Goal: Register for event/course: Sign up to attend an event or enroll in a course

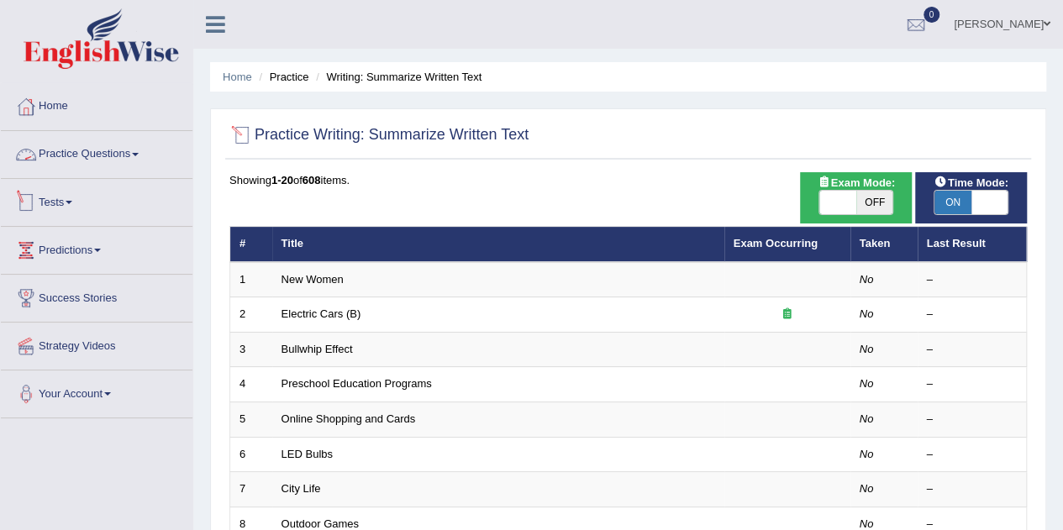
drag, startPoint x: 0, startPoint y: 0, endPoint x: 90, endPoint y: 156, distance: 180.2
click at [90, 156] on link "Practice Questions" at bounding box center [97, 152] width 192 height 42
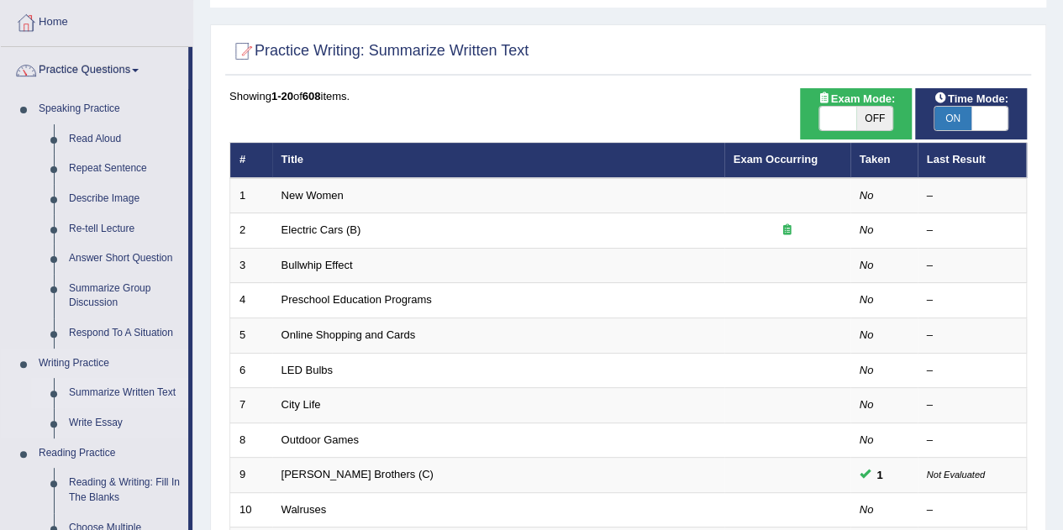
scroll to position [168, 0]
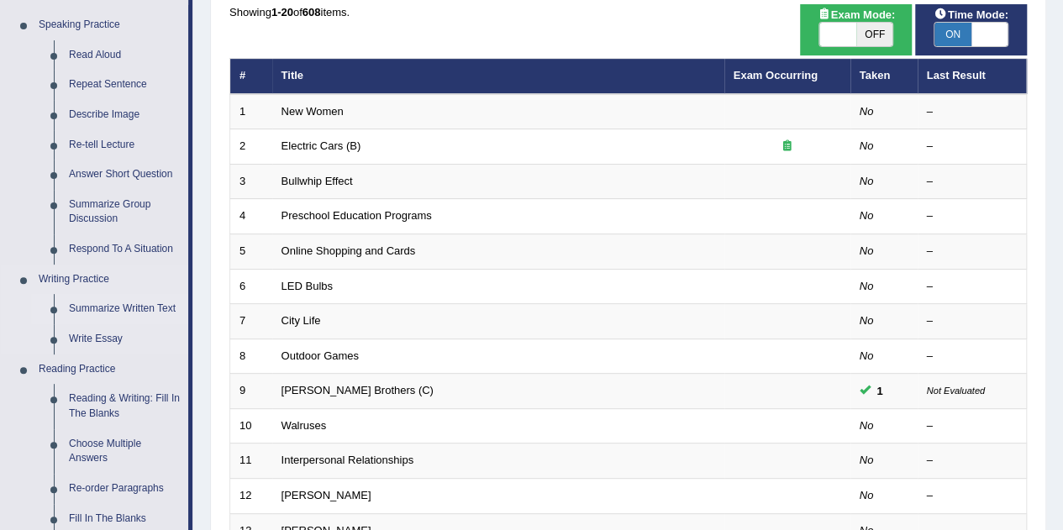
click at [111, 305] on link "Summarize Written Text" at bounding box center [124, 309] width 127 height 30
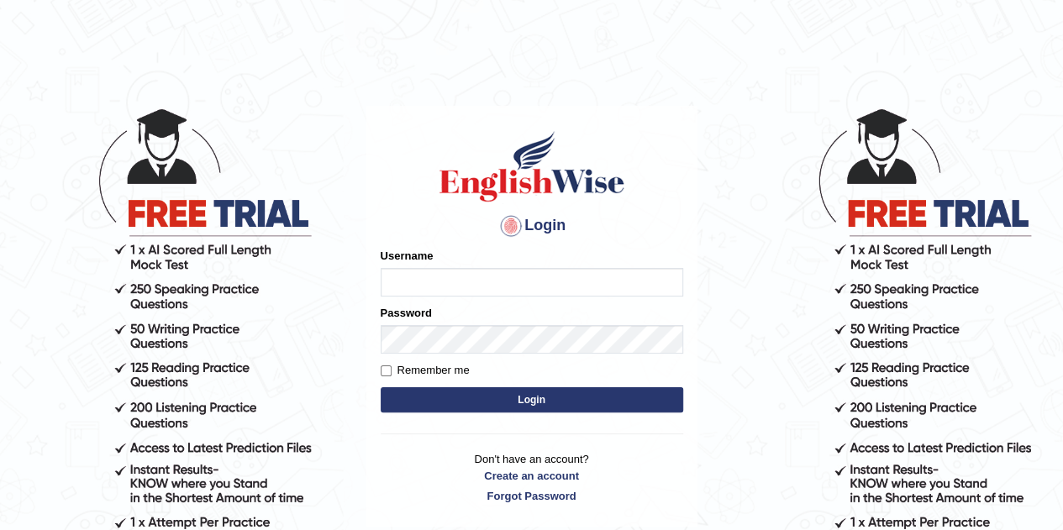
type input "eduardo_pte"
click at [549, 402] on button "Login" at bounding box center [531, 399] width 302 height 25
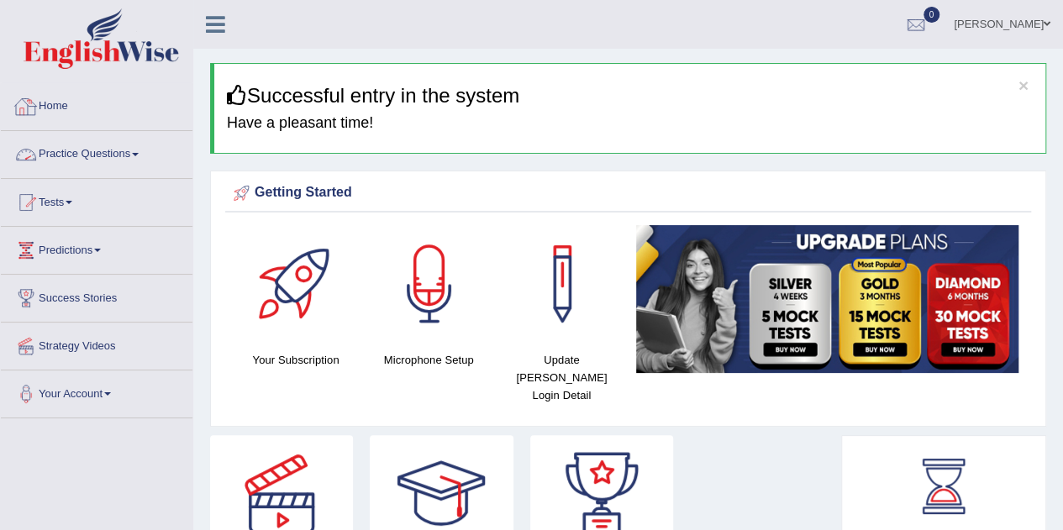
click at [66, 94] on link "Home" at bounding box center [97, 104] width 192 height 42
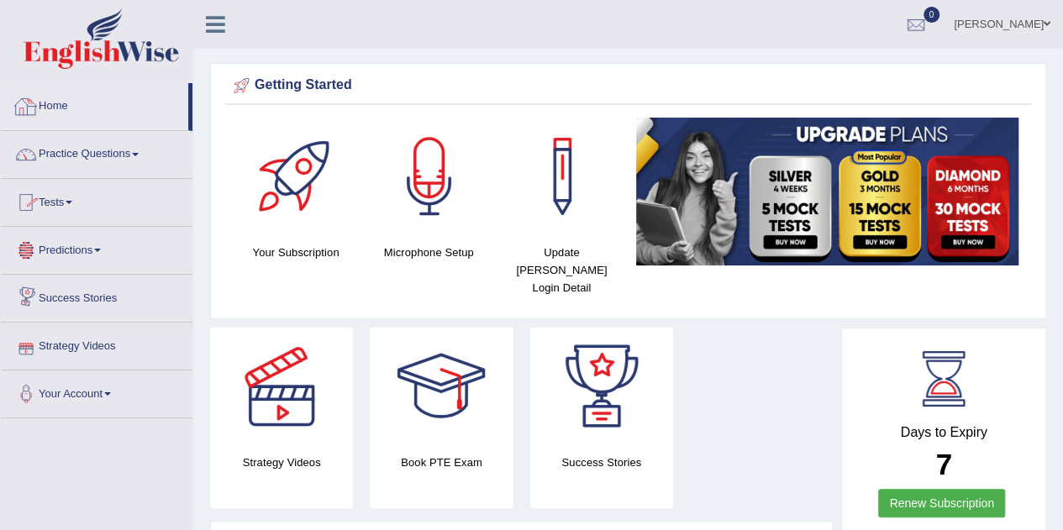
click at [56, 112] on link "Home" at bounding box center [94, 104] width 187 height 42
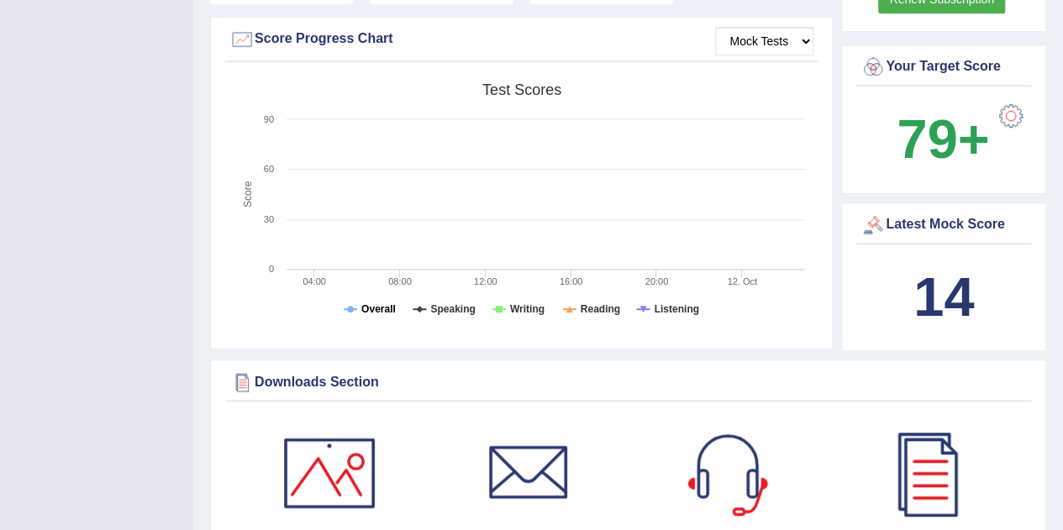
scroll to position [84, 0]
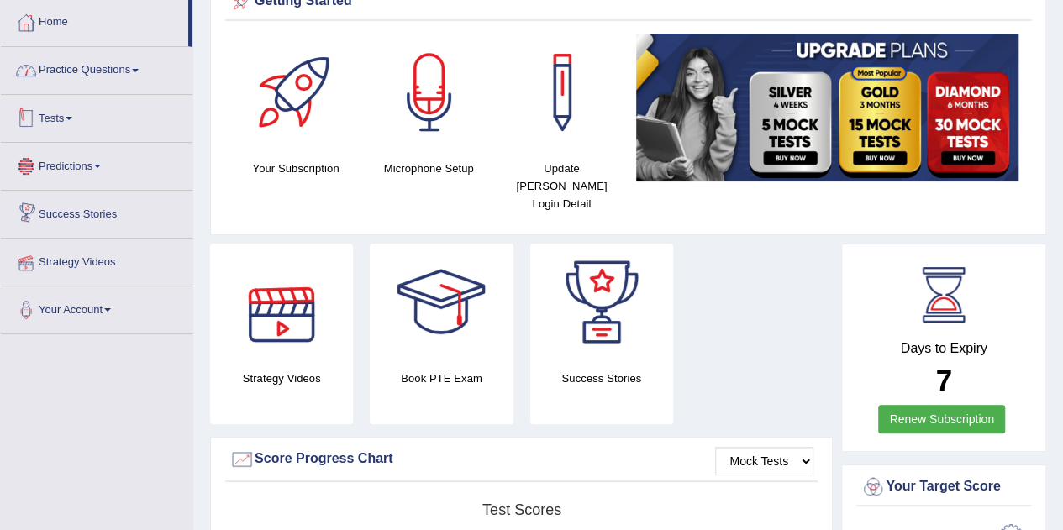
click at [102, 76] on link "Practice Questions" at bounding box center [97, 68] width 192 height 42
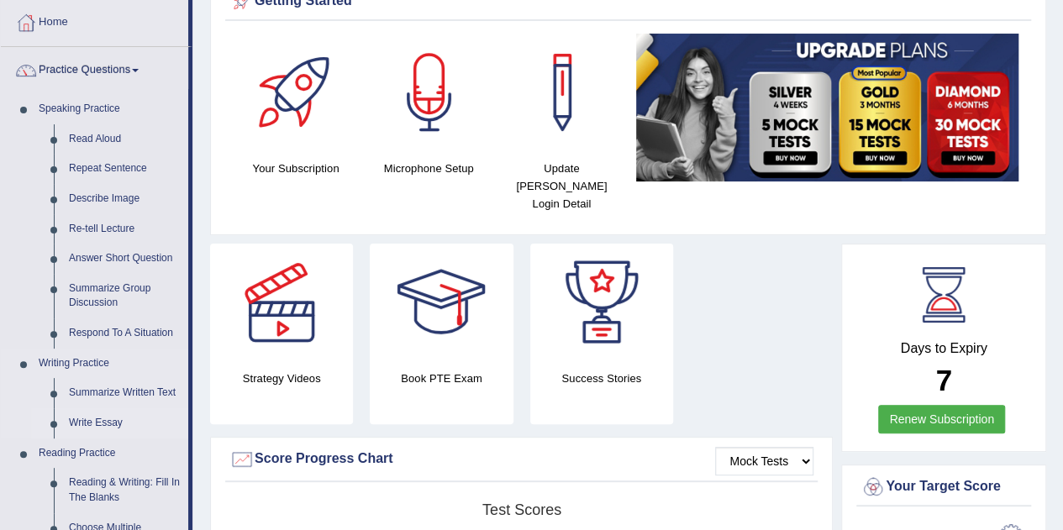
click at [92, 428] on link "Write Essay" at bounding box center [124, 423] width 127 height 30
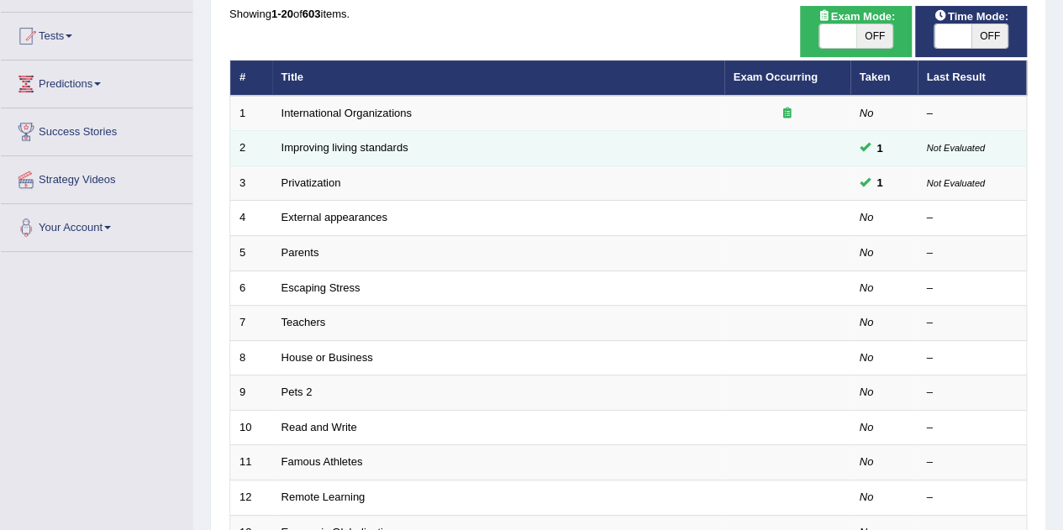
scroll to position [168, 0]
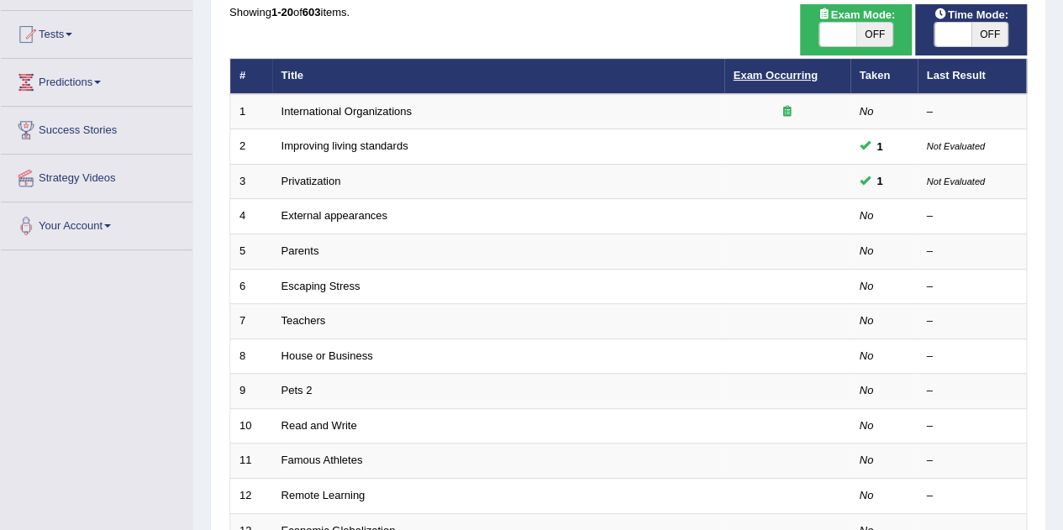
click at [779, 71] on link "Exam Occurring" at bounding box center [775, 75] width 84 height 13
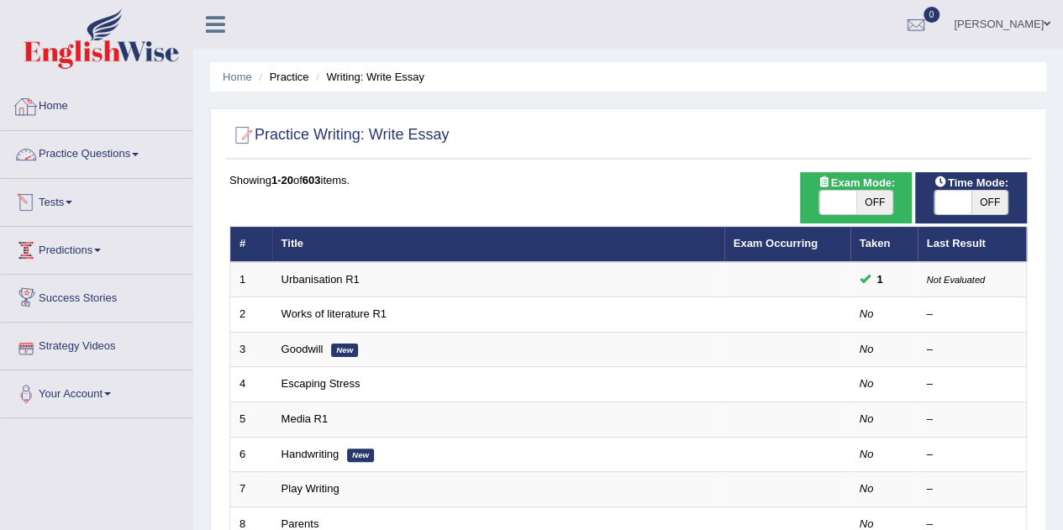
click at [98, 142] on link "Practice Questions" at bounding box center [97, 152] width 192 height 42
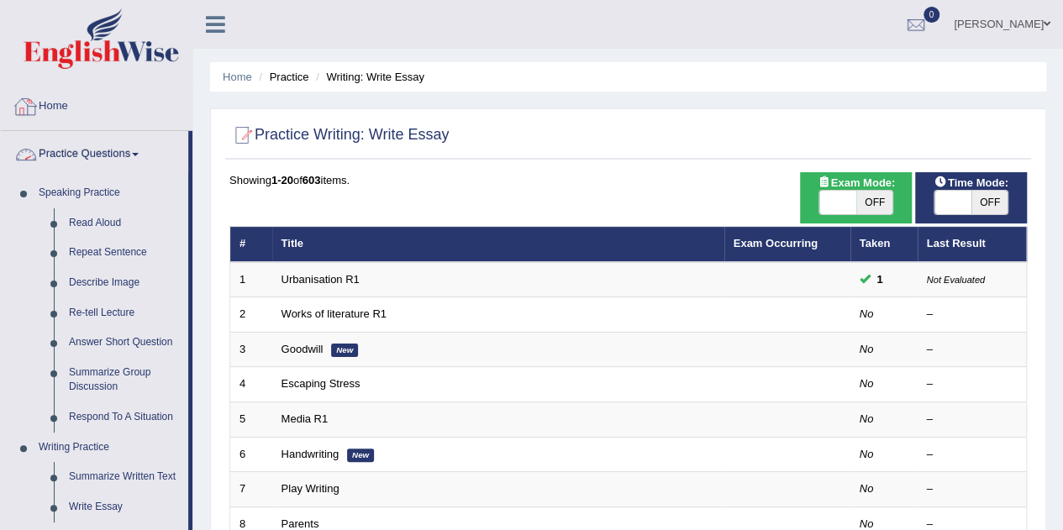
click at [76, 109] on link "Home" at bounding box center [97, 104] width 192 height 42
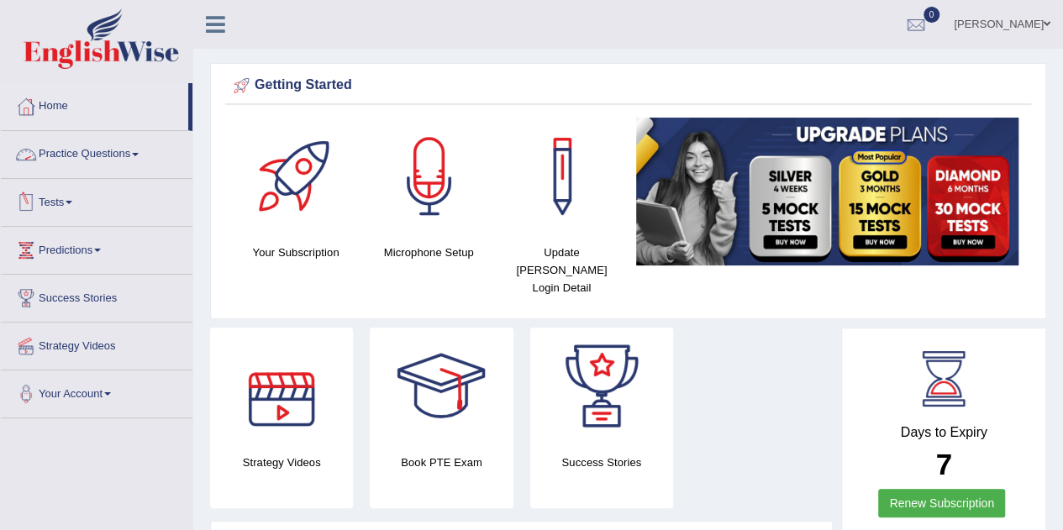
click at [66, 201] on link "Tests" at bounding box center [97, 200] width 192 height 42
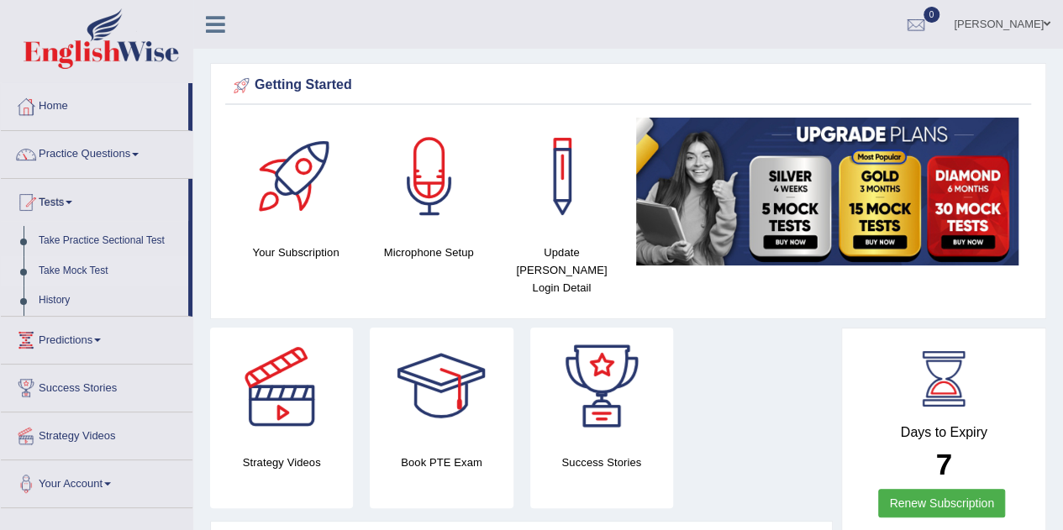
click at [89, 270] on link "Take Mock Test" at bounding box center [109, 271] width 157 height 30
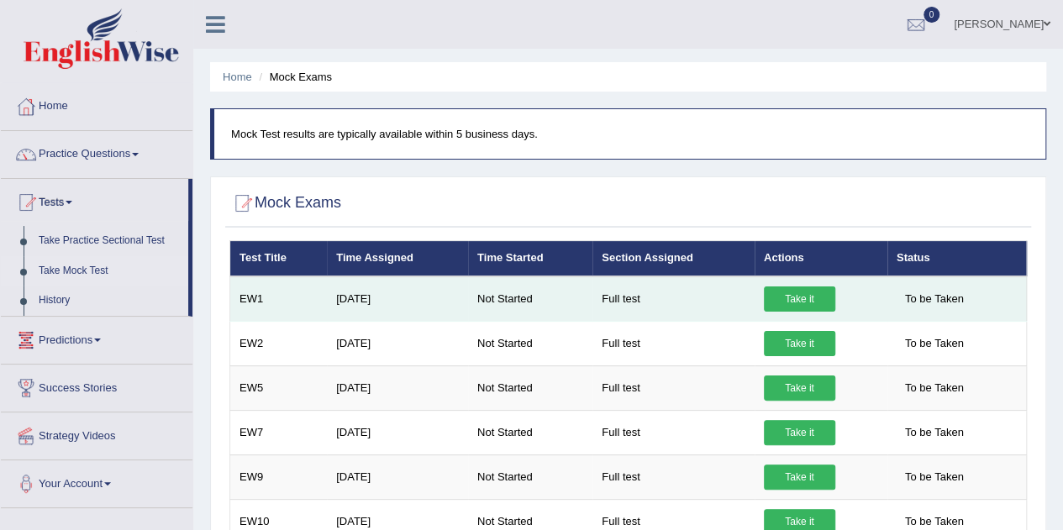
click at [821, 293] on link "Take it" at bounding box center [799, 298] width 71 height 25
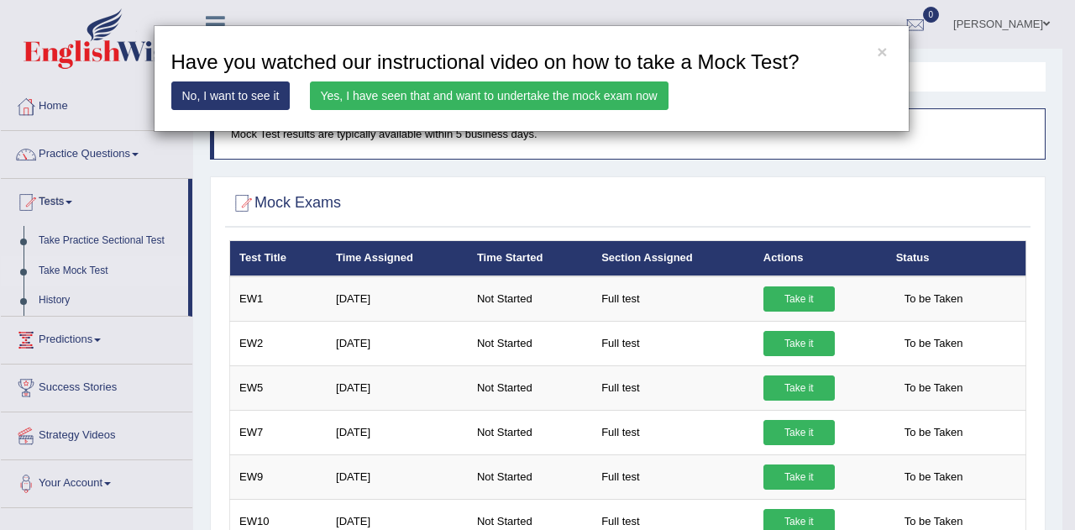
click at [396, 102] on link "Yes, I have seen that and want to undertake the mock exam now" at bounding box center [489, 95] width 359 height 29
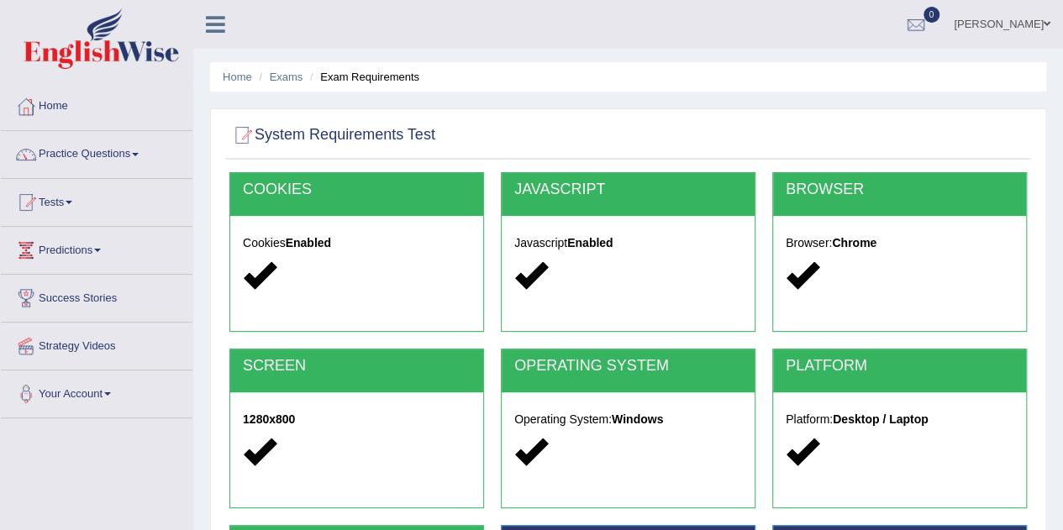
scroll to position [252, 0]
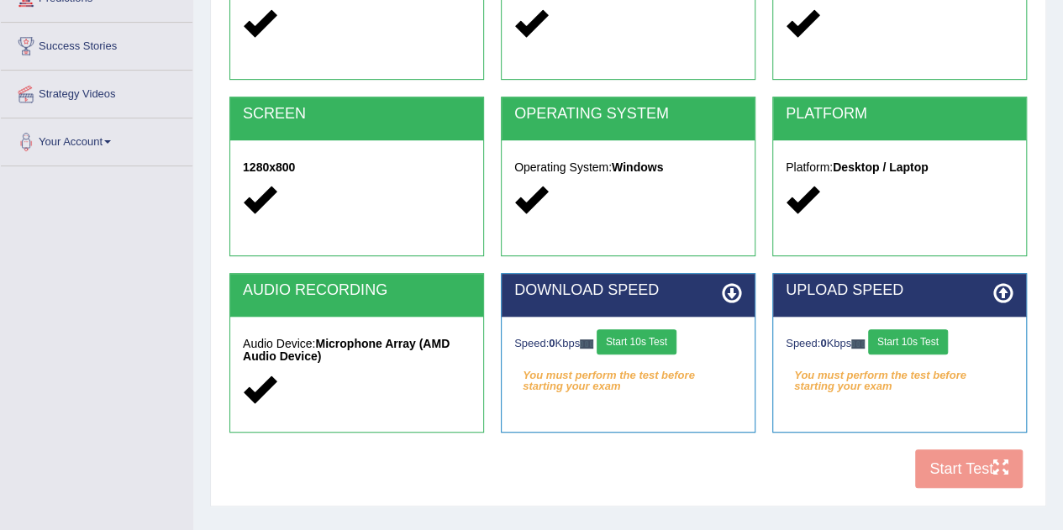
click at [667, 333] on button "Start 10s Test" at bounding box center [636, 341] width 80 height 25
click at [675, 344] on button "Start 10s Test" at bounding box center [654, 341] width 80 height 25
click at [923, 347] on button "Start 10s Test" at bounding box center [908, 341] width 80 height 25
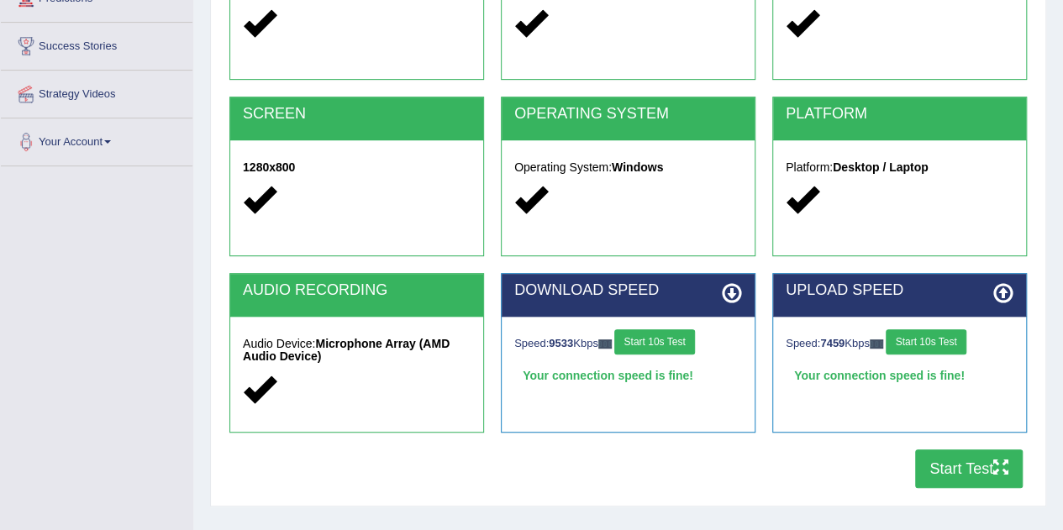
click at [949, 457] on button "Start Test" at bounding box center [969, 468] width 108 height 39
